Goal: Information Seeking & Learning: Find specific fact

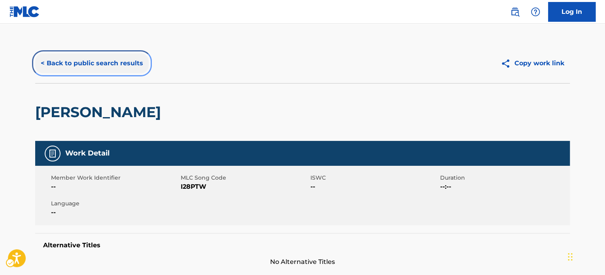
click at [104, 62] on button "< Back to public search results" at bounding box center [91, 63] width 113 height 20
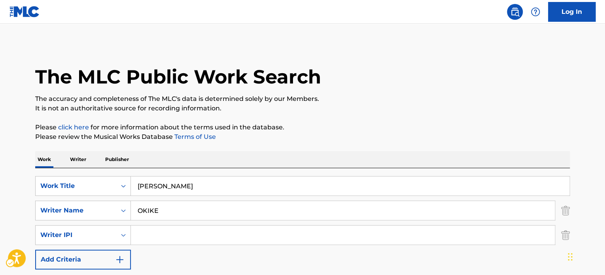
scroll to position [110, 0]
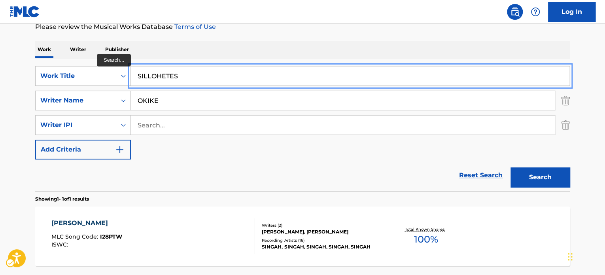
type input "SILLOHETES"
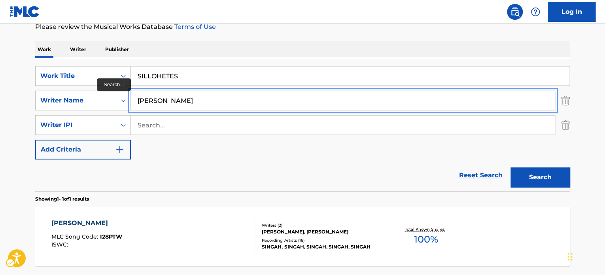
type input "[PERSON_NAME]"
click at [510, 167] on button "Search" at bounding box center [539, 177] width 59 height 20
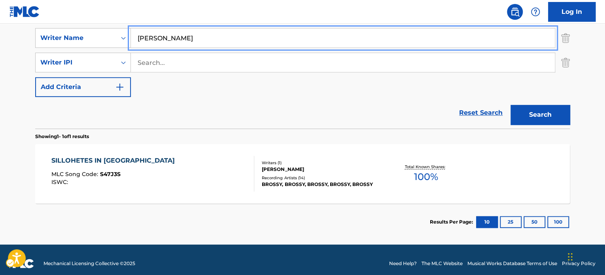
scroll to position [180, 0]
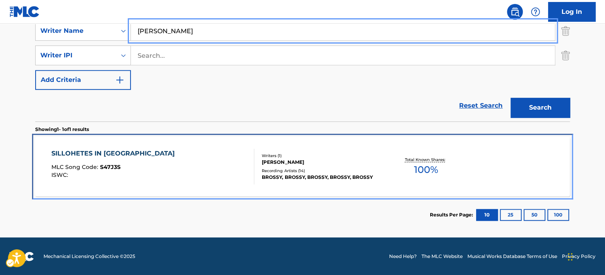
click at [199, 152] on div "SILLOHETES IN [GEOGRAPHIC_DATA] MLC Song Code : S47J3S ISWC :" at bounding box center [152, 167] width 203 height 36
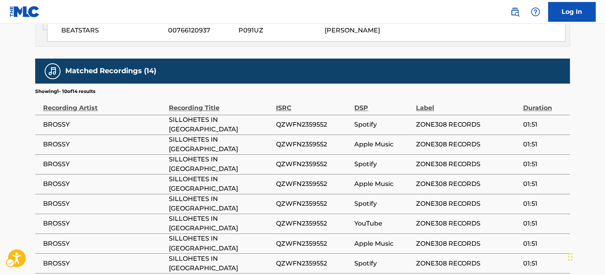
scroll to position [514, 0]
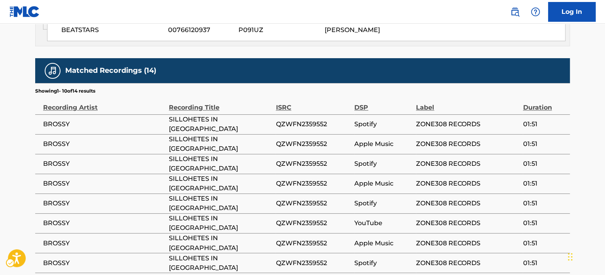
click at [319, 119] on span "QZWFN2359552" at bounding box center [313, 123] width 75 height 9
copy span "QZWFN2359552"
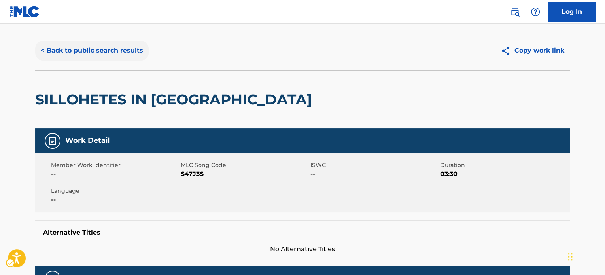
scroll to position [0, 0]
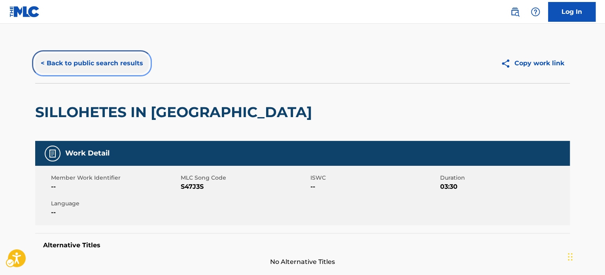
click at [116, 59] on button "< Back to public search results" at bounding box center [91, 63] width 113 height 20
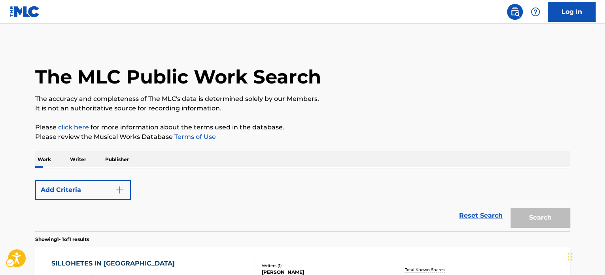
scroll to position [110, 0]
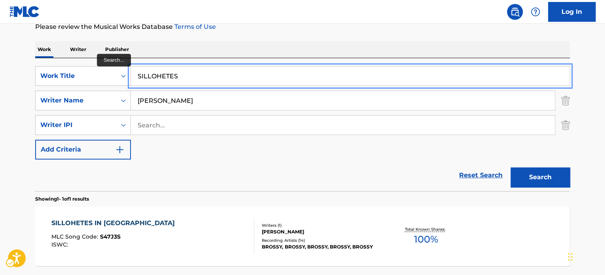
paste input "THROUGH THE CEILING"
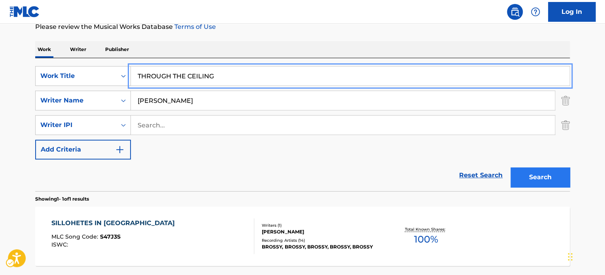
type input "THROUGH THE CEILING"
click at [534, 180] on button "Search" at bounding box center [539, 177] width 59 height 20
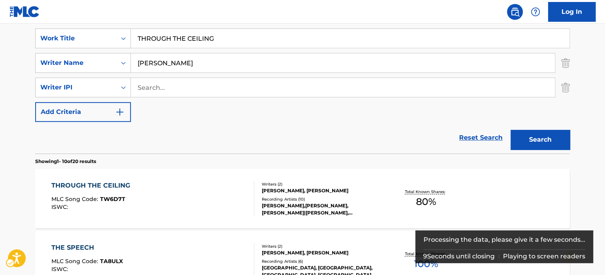
scroll to position [189, 0]
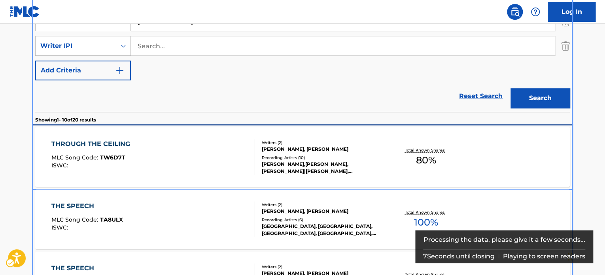
click at [367, 163] on div "[PERSON_NAME],[PERSON_NAME], [PERSON_NAME]|[PERSON_NAME], [PERSON_NAME], BROSSY…" at bounding box center [321, 168] width 119 height 14
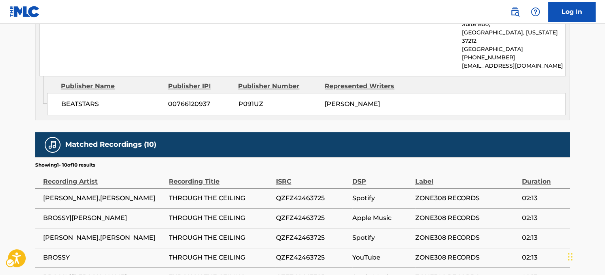
scroll to position [554, 0]
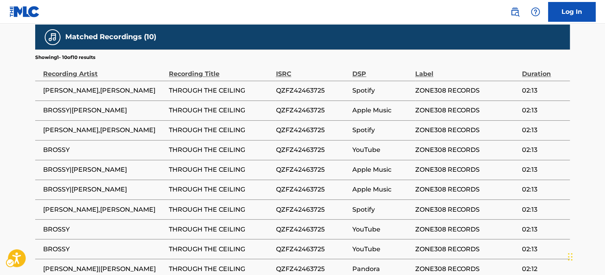
click at [285, 120] on td "QZFZ42463725" at bounding box center [314, 130] width 77 height 20
copy span "QZFZ42463725"
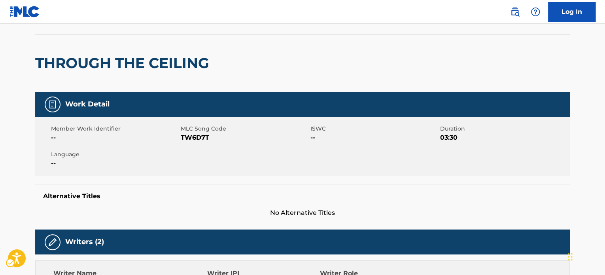
scroll to position [0, 0]
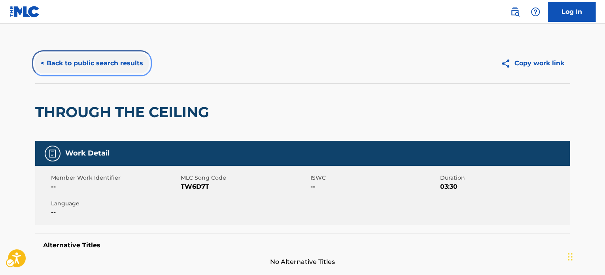
click at [115, 56] on button "< Back to public search results" at bounding box center [91, 63] width 113 height 20
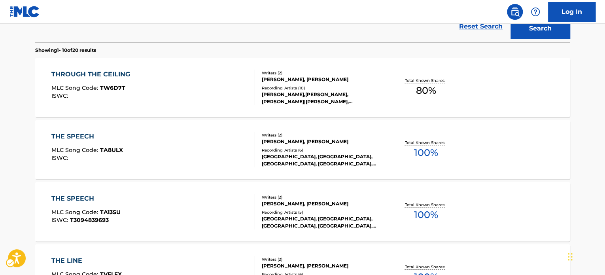
scroll to position [61, 0]
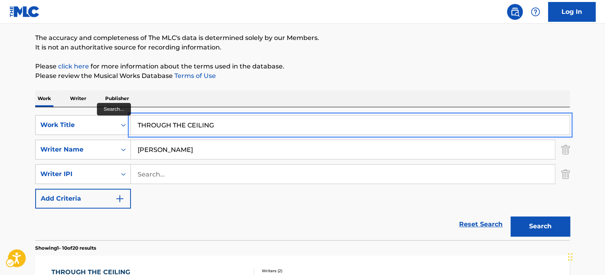
paste input "WHAT IS JAZZ"
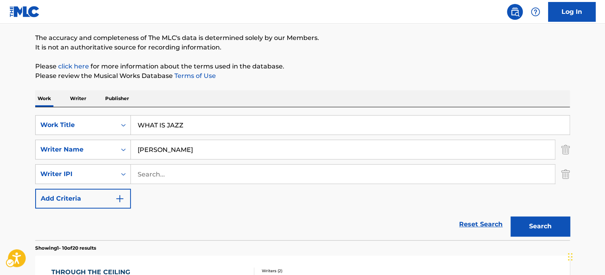
drag, startPoint x: 336, startPoint y: 83, endPoint x: 507, endPoint y: 216, distance: 215.6
click at [523, 229] on button "Search" at bounding box center [539, 226] width 59 height 20
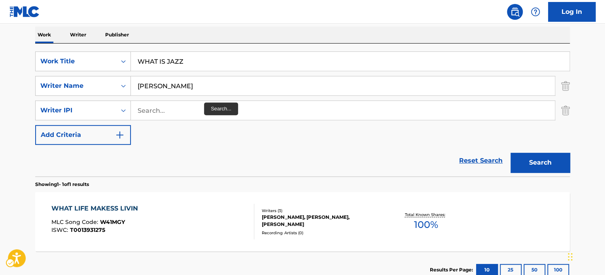
scroll to position [98, 0]
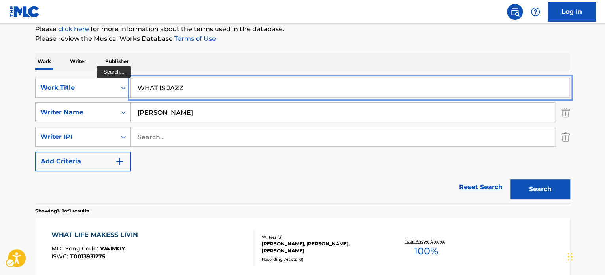
drag, startPoint x: 210, startPoint y: 82, endPoint x: 244, endPoint y: 83, distance: 33.3
click at [210, 82] on input "WHAT IS JAZZ" at bounding box center [350, 87] width 439 height 19
paste input "LOW LIGHT"
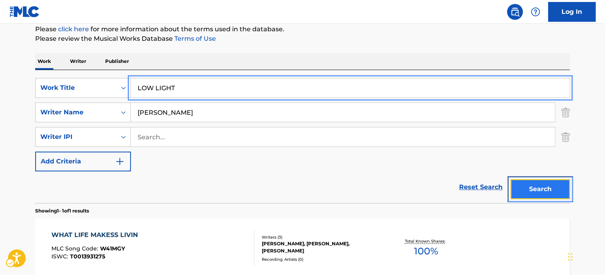
click at [537, 185] on button "Search" at bounding box center [539, 189] width 59 height 20
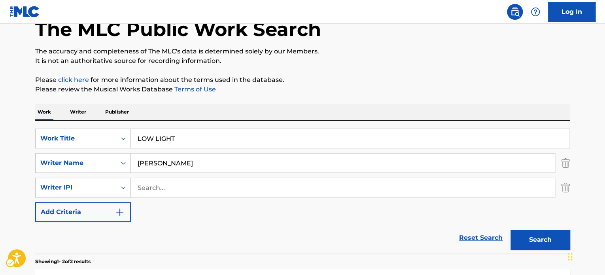
scroll to position [44, 0]
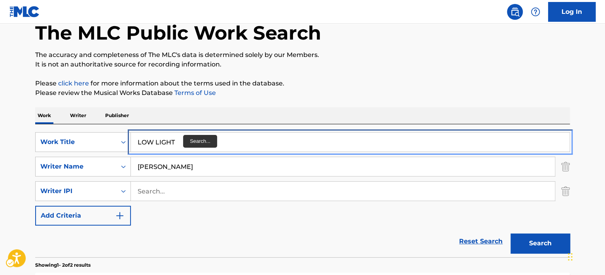
drag, startPoint x: 180, startPoint y: 145, endPoint x: 186, endPoint y: 141, distance: 7.1
click at [180, 145] on input "LOW LIGHT" at bounding box center [350, 141] width 439 height 19
paste input "[GEOGRAPHIC_DATA]"
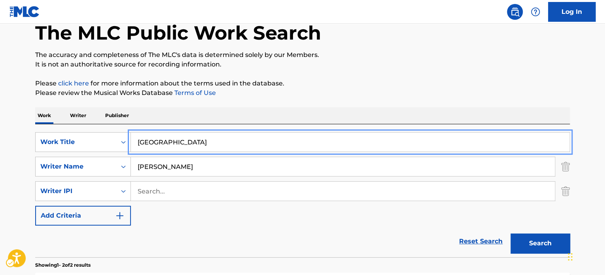
drag, startPoint x: 392, startPoint y: 88, endPoint x: 459, endPoint y: 144, distance: 87.3
click at [392, 88] on p "Please review the Musical Works Database Terms of Use | New Window" at bounding box center [302, 92] width 535 height 9
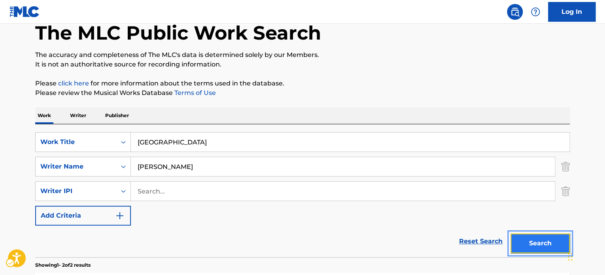
click at [526, 238] on button "Search" at bounding box center [539, 243] width 59 height 20
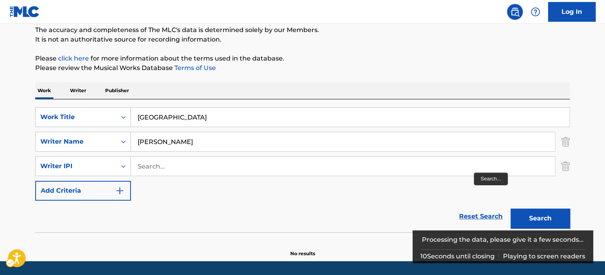
scroll to position [93, 0]
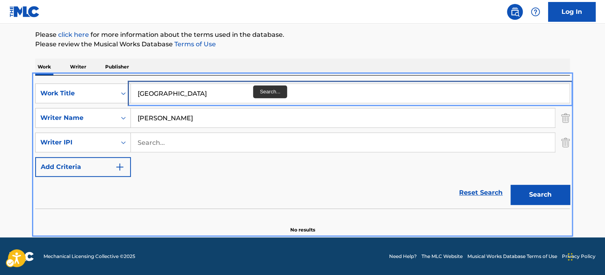
drag, startPoint x: 246, startPoint y: 98, endPoint x: 257, endPoint y: 89, distance: 14.4
click at [246, 98] on input "[GEOGRAPHIC_DATA]" at bounding box center [350, 93] width 439 height 19
paste input "acosta"
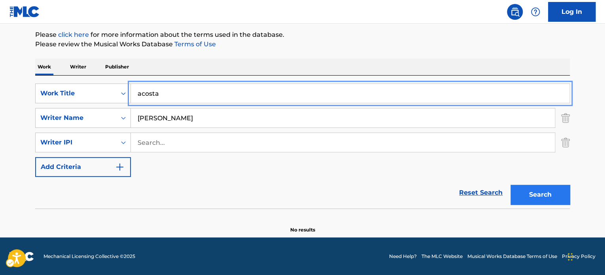
type input "acosta"
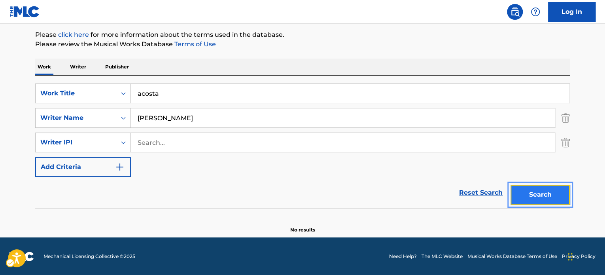
click at [548, 197] on button "Search" at bounding box center [539, 195] width 59 height 20
